Goal: Obtain resource: Obtain resource

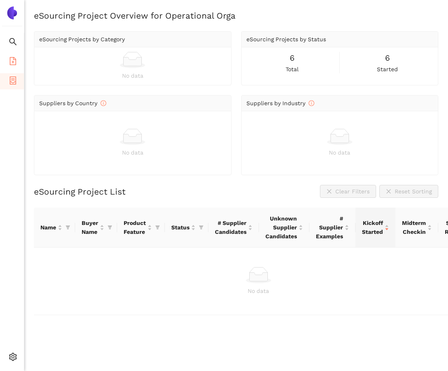
click at [11, 59] on icon "file-add" at bounding box center [13, 61] width 8 height 8
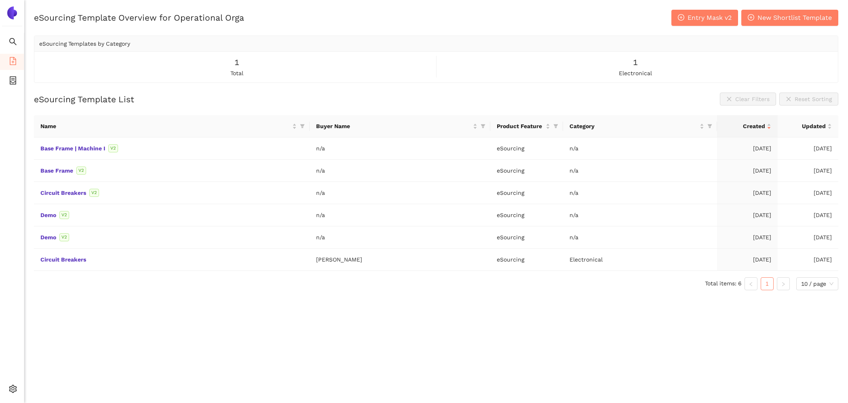
click at [448, 370] on div "eSourcing Template Overview for Operational Orga Entry Mask v2 New Shortlist Te…" at bounding box center [436, 211] width 824 height 403
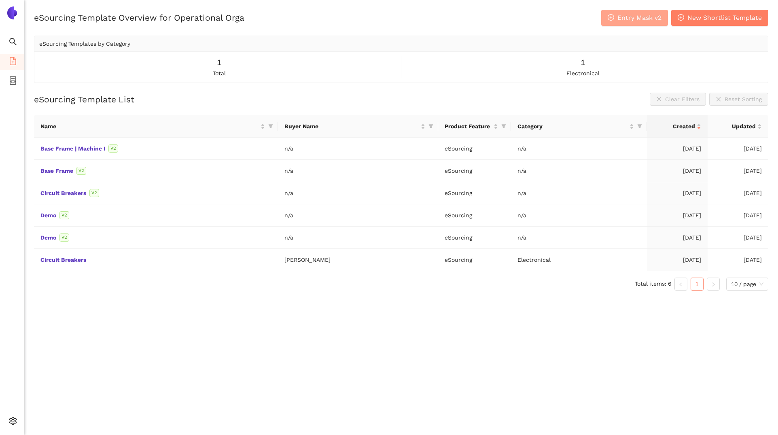
click at [448, 19] on span "Entry Mask v2" at bounding box center [639, 18] width 44 height 10
click at [639, 21] on span "Entry Mask v2" at bounding box center [639, 18] width 44 height 10
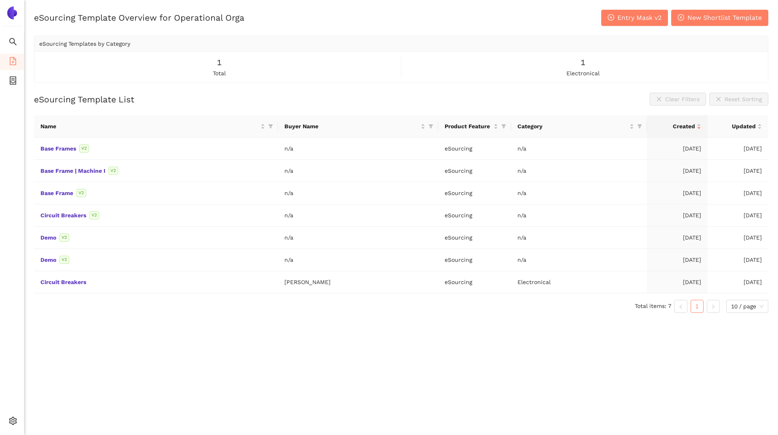
click at [287, 89] on div "eSourcing Template Overview for Operational Orga Entry Mask v2 New Shortlist Te…" at bounding box center [400, 227] width 753 height 435
click at [626, 19] on span "Entry Mask v2" at bounding box center [639, 18] width 44 height 10
